Goal: Task Accomplishment & Management: Manage account settings

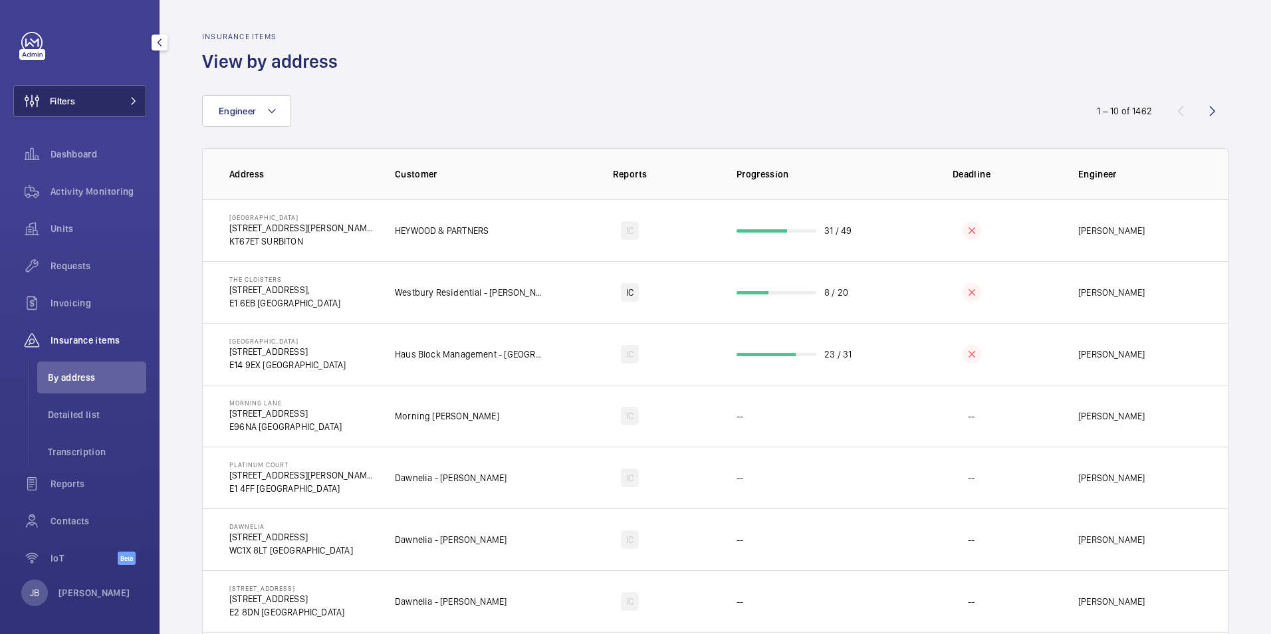
click at [90, 105] on button "Filters" at bounding box center [79, 101] width 133 height 32
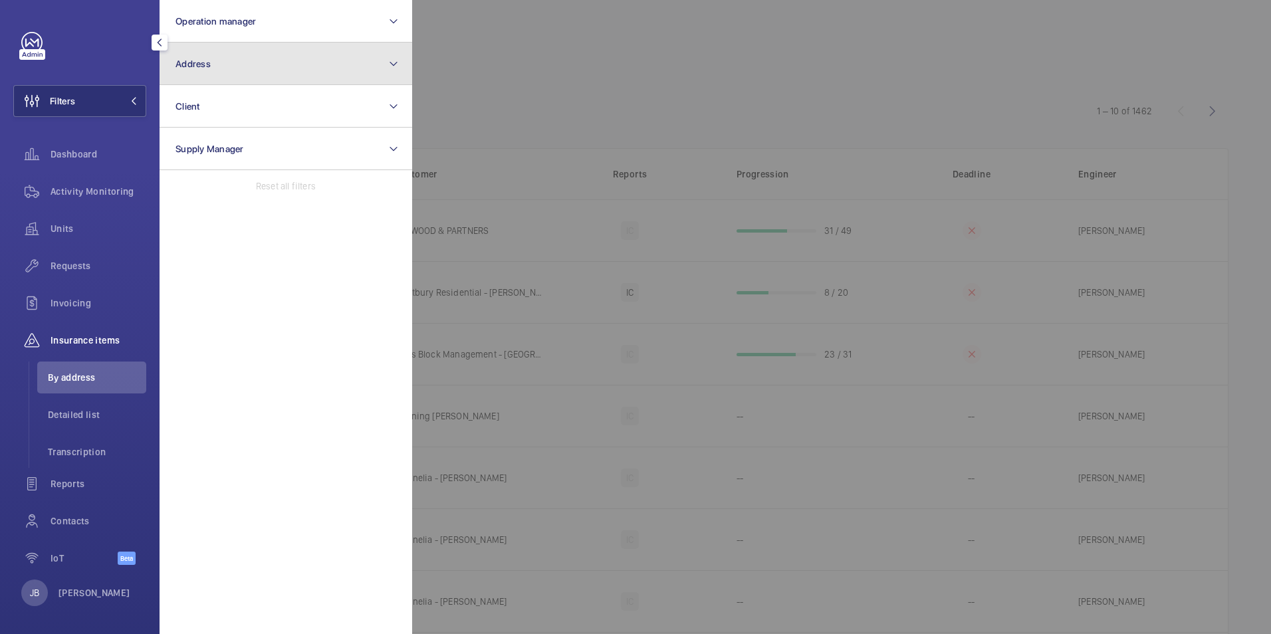
click at [230, 64] on button "Address" at bounding box center [286, 64] width 253 height 43
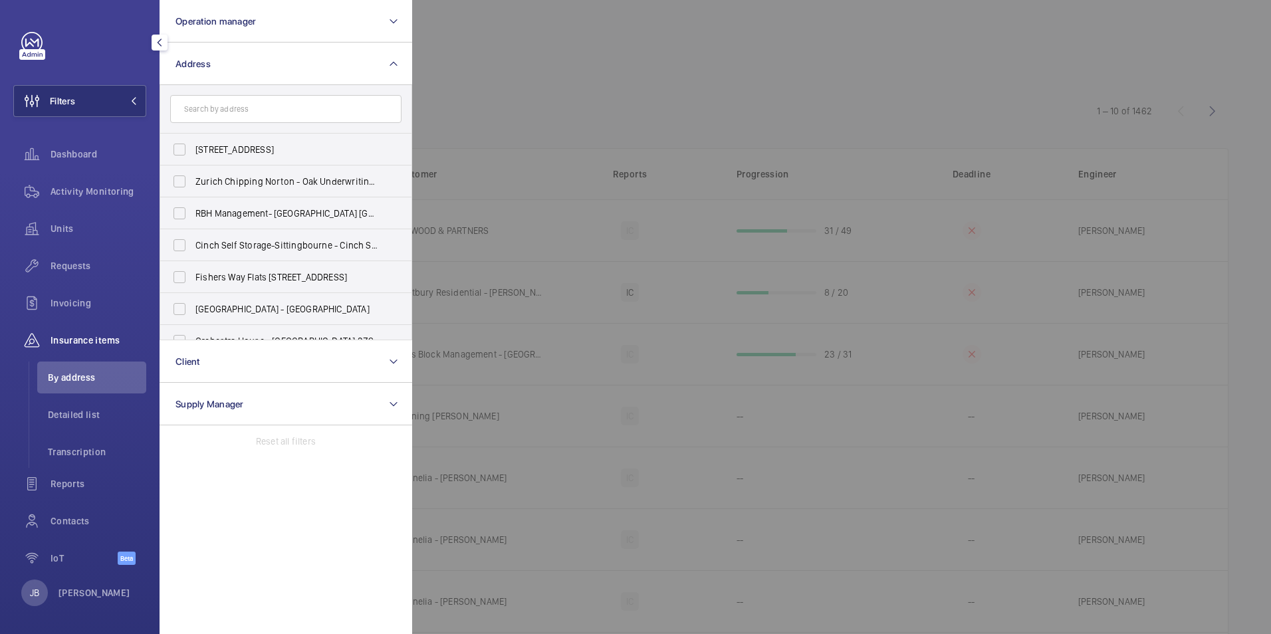
click at [222, 114] on input "text" at bounding box center [285, 109] width 231 height 28
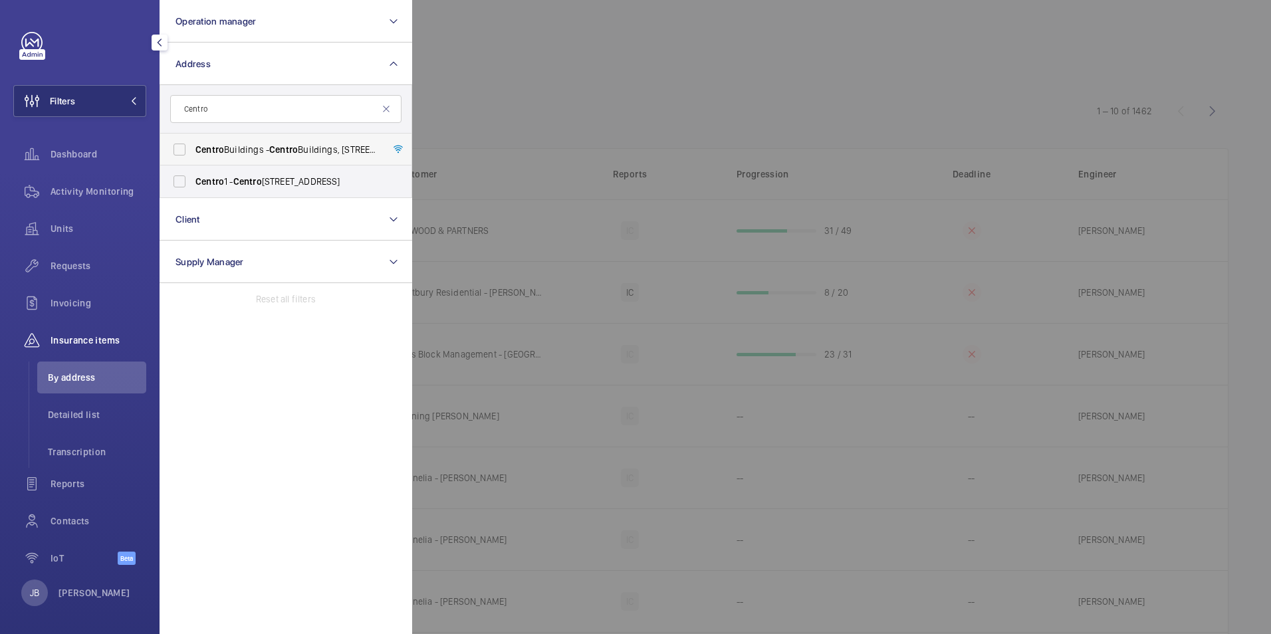
type input "Centro"
click at [178, 150] on label "[GEOGRAPHIC_DATA] - [GEOGRAPHIC_DATA], [STREET_ADDRESS][PERSON_NAME]" at bounding box center [275, 150] width 231 height 32
click at [178, 150] on input "[GEOGRAPHIC_DATA] - [GEOGRAPHIC_DATA], [STREET_ADDRESS][PERSON_NAME]" at bounding box center [179, 149] width 27 height 27
checkbox input "true"
click at [628, 58] on div at bounding box center [1047, 317] width 1271 height 634
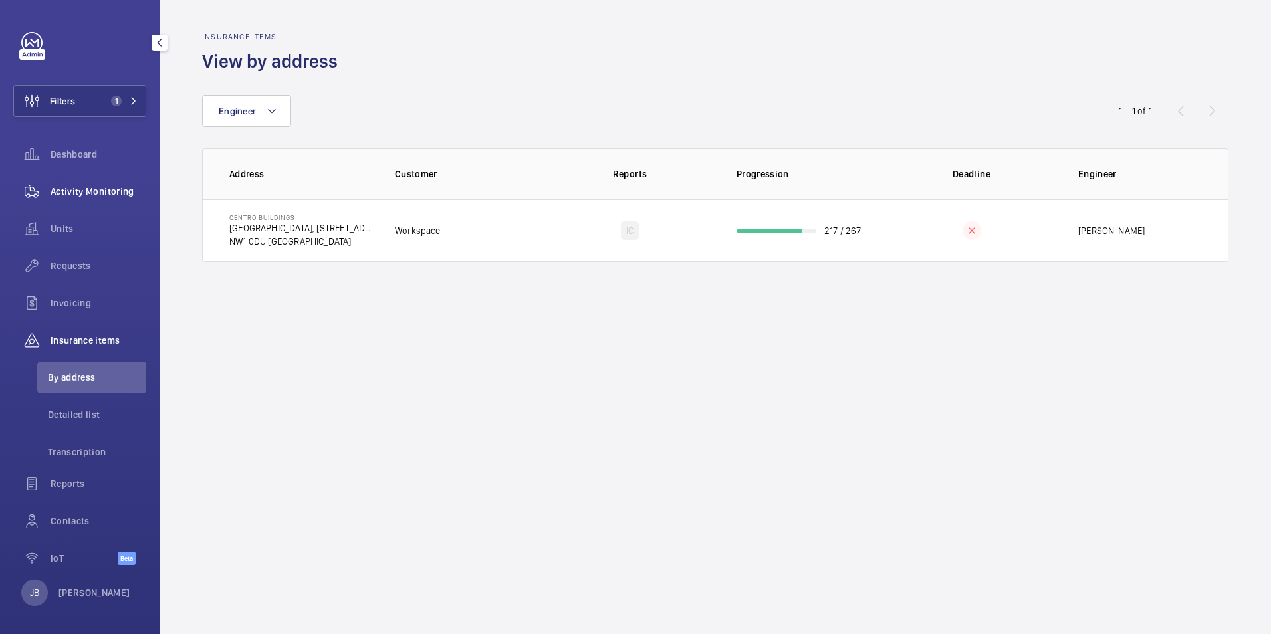
click at [90, 192] on span "Activity Monitoring" at bounding box center [99, 191] width 96 height 13
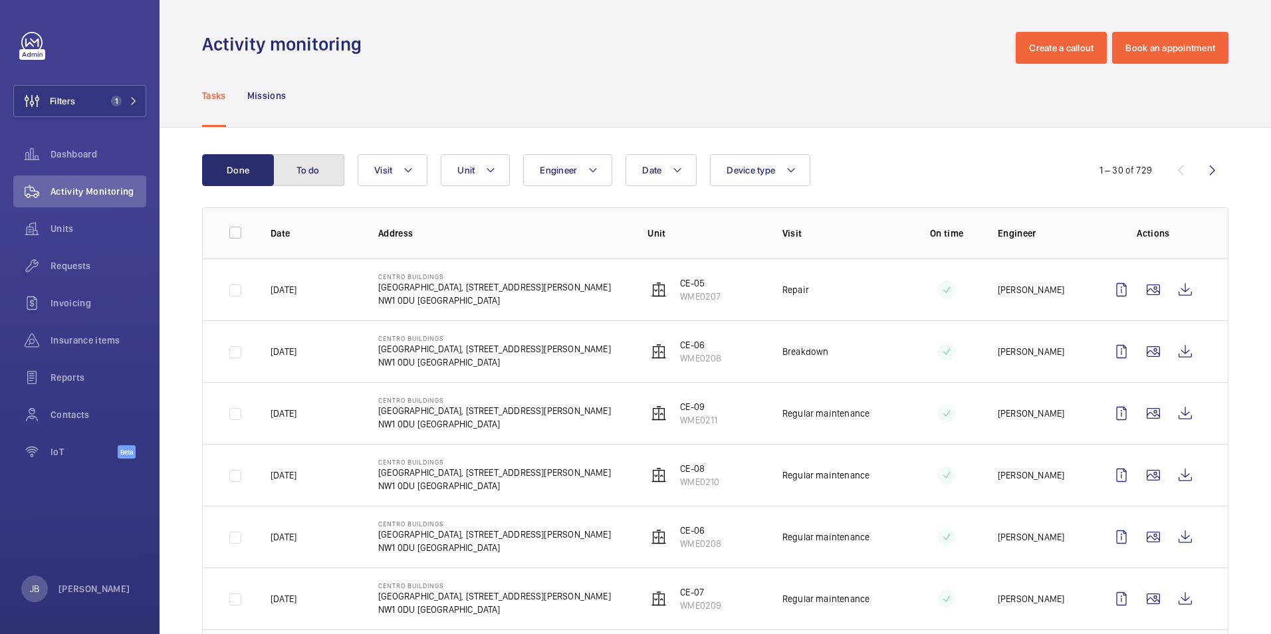
click at [295, 174] on button "To do" at bounding box center [309, 170] width 72 height 32
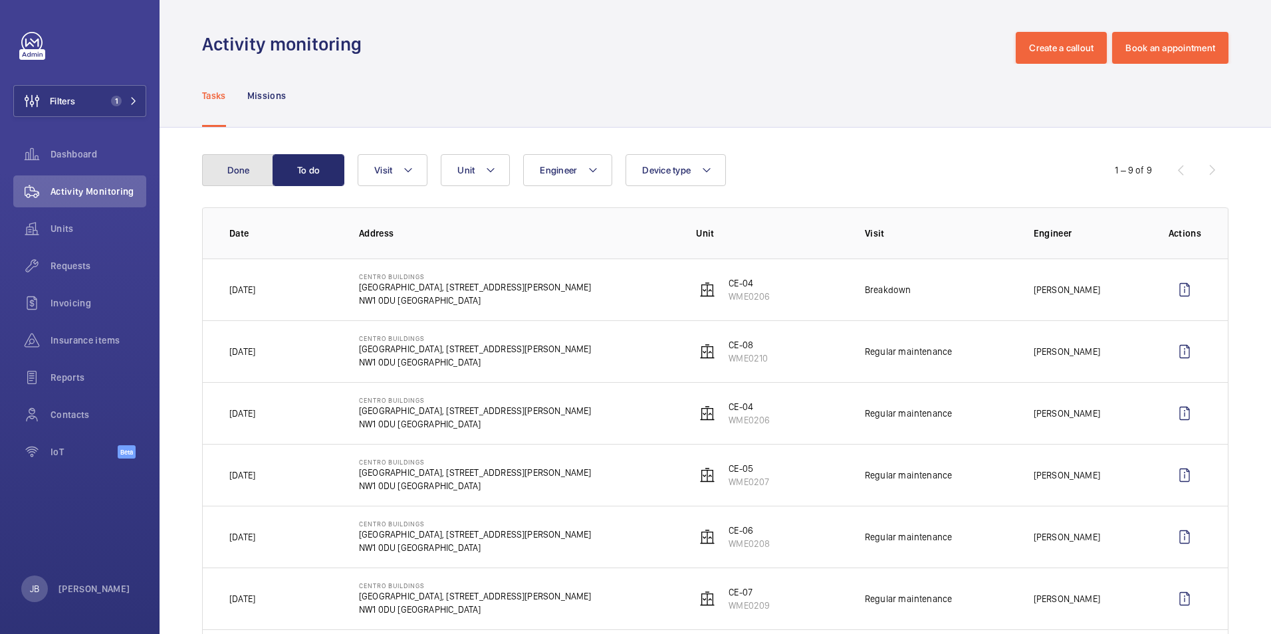
click at [241, 174] on button "Done" at bounding box center [238, 170] width 72 height 32
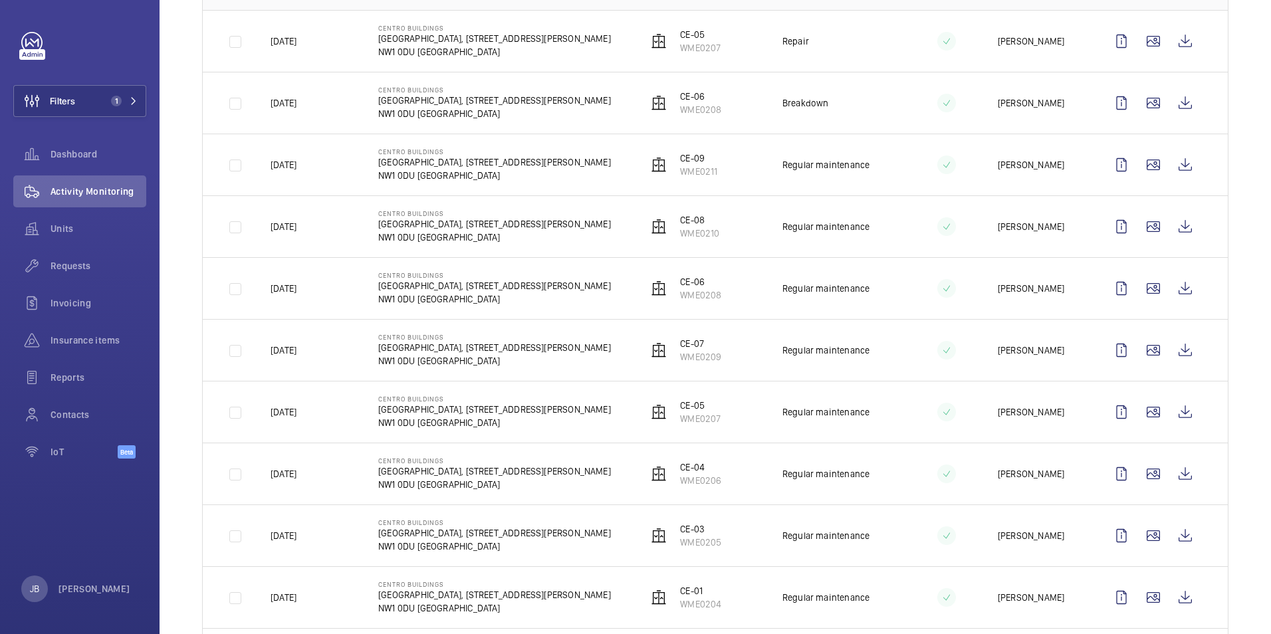
scroll to position [199, 0]
